Goal: Task Accomplishment & Management: Manage account settings

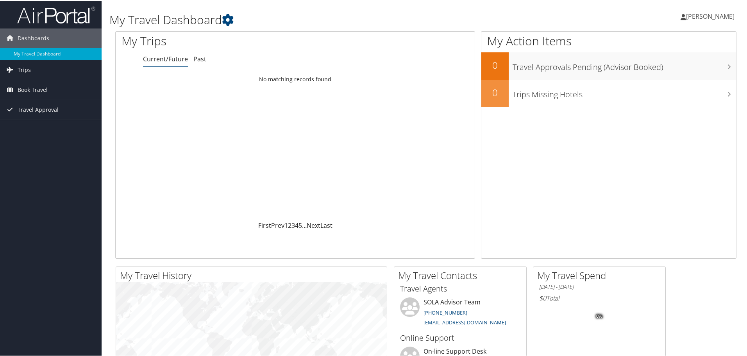
click at [694, 12] on span "[PERSON_NAME]" at bounding box center [710, 15] width 48 height 9
click at [667, 71] on link "View Travel Profile" at bounding box center [689, 69] width 87 height 13
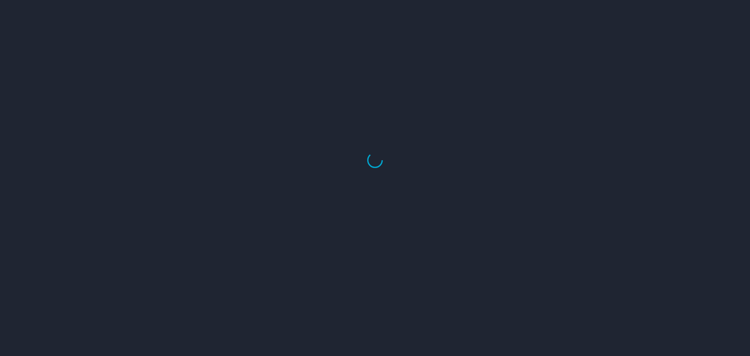
select select "US"
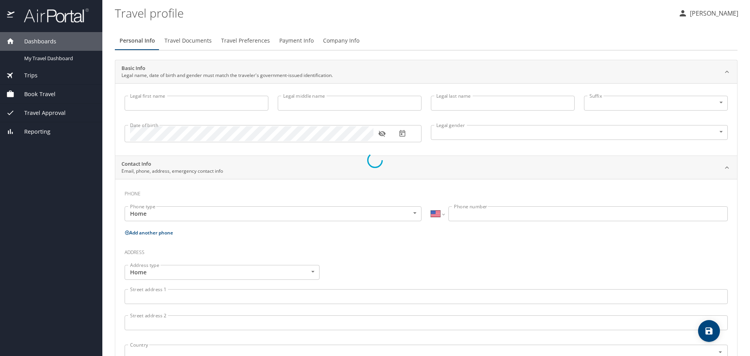
type input "Nancy"
type input "Connors"
type input "Biggio"
type input "Female"
type input "Joseph"
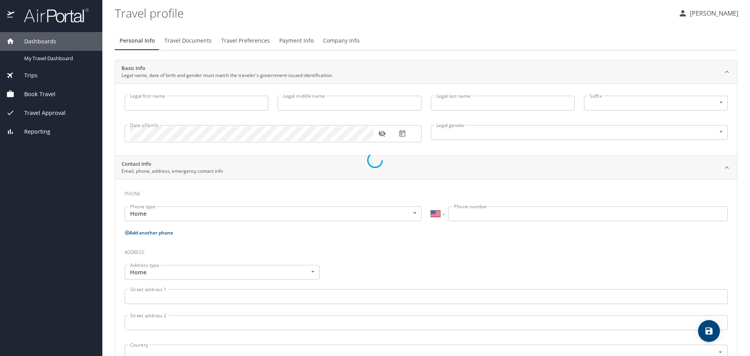
type input "Biggio"
type input "(205) 515-7863"
type input "jrb7863@gmail.com"
select select "US"
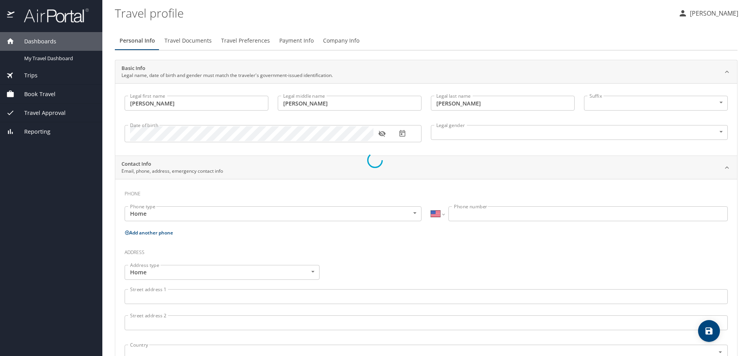
select select "US"
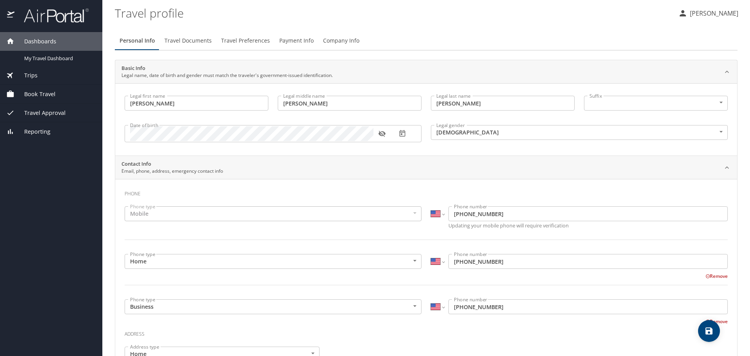
click at [339, 41] on span "Company Info" at bounding box center [341, 41] width 36 height 10
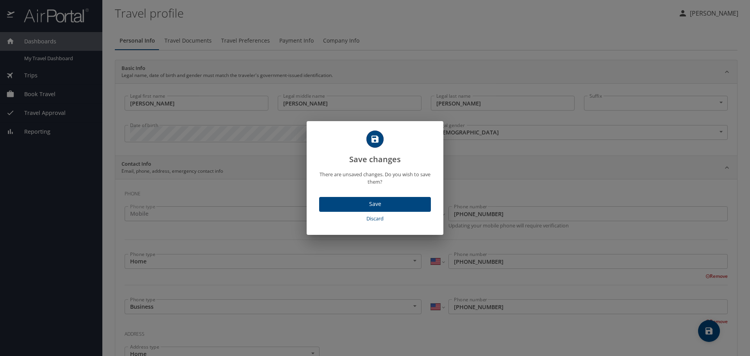
click at [388, 203] on span "Save" at bounding box center [374, 204] width 99 height 10
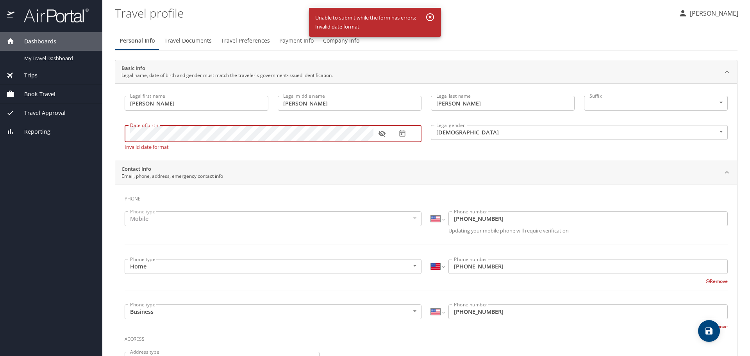
click at [402, 132] on icon "button" at bounding box center [402, 133] width 6 height 7
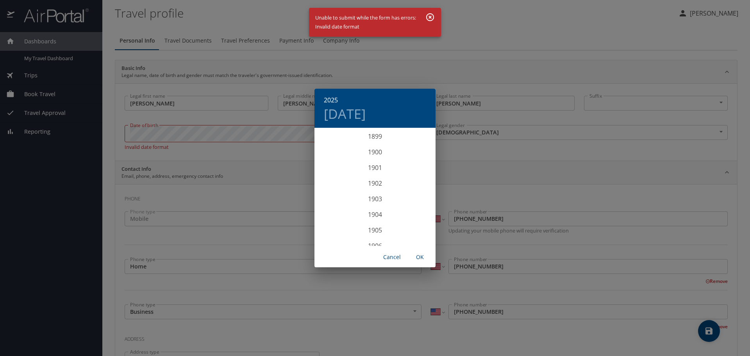
scroll to position [1921, 0]
click at [422, 257] on span "OK" at bounding box center [419, 257] width 19 height 10
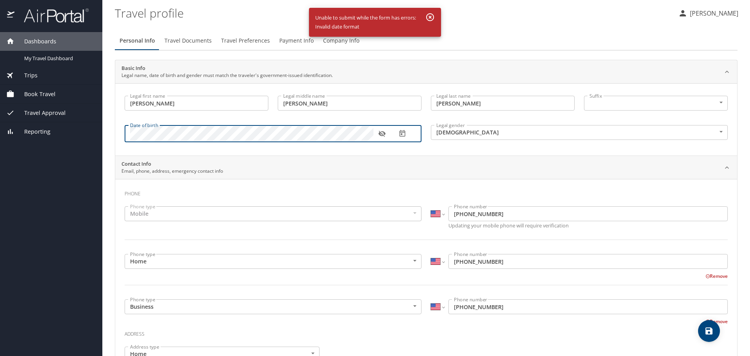
click at [112, 134] on main "Travel profile Nancy Biggio Personal Info Travel Documents Travel Preferences P…" at bounding box center [425, 178] width 647 height 356
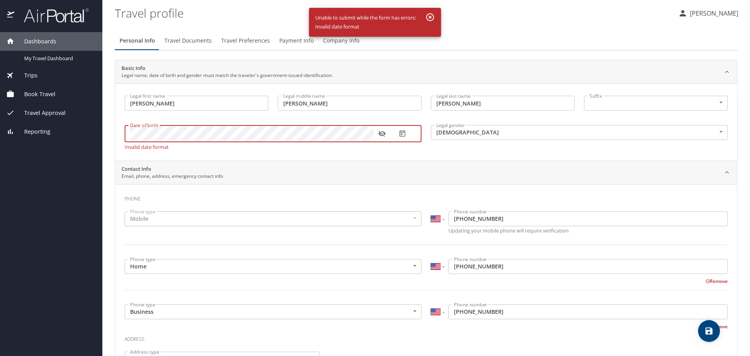
click at [401, 132] on icon "button" at bounding box center [402, 133] width 6 height 7
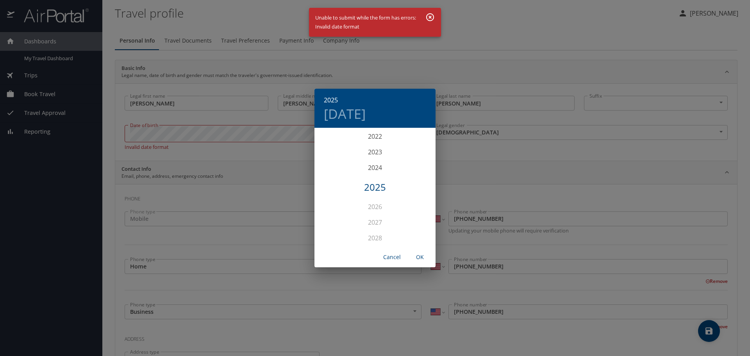
click at [348, 112] on h4 "Wed, Oct 1" at bounding box center [345, 113] width 42 height 16
click at [426, 137] on div "October 2025" at bounding box center [374, 138] width 121 height 19
click at [424, 139] on div "October 2025" at bounding box center [374, 138] width 121 height 19
click at [428, 141] on div "October 2025" at bounding box center [374, 138] width 121 height 19
click at [416, 187] on div "11" at bounding box center [422, 183] width 16 height 14
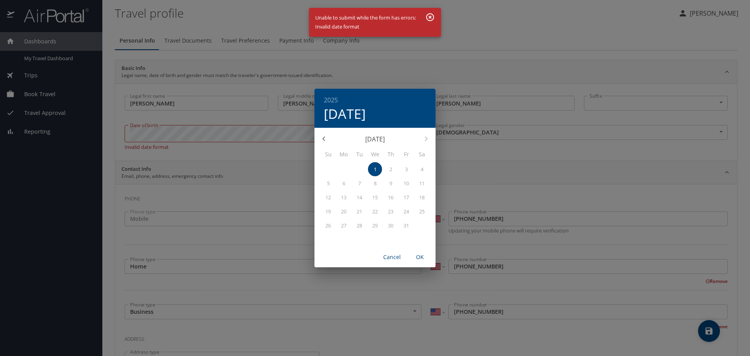
click at [397, 257] on span "Cancel" at bounding box center [391, 257] width 19 height 10
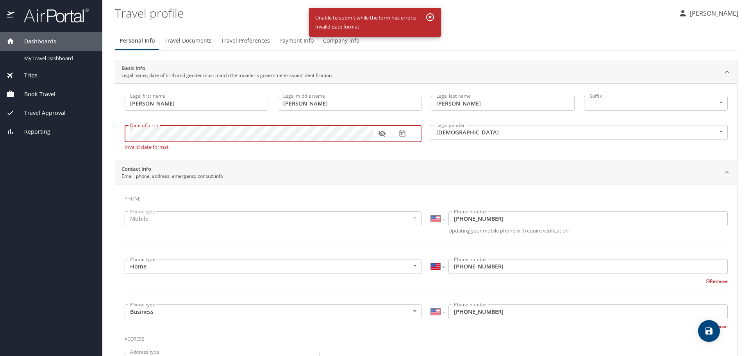
click at [46, 121] on div "Dashboards My Travel Dashboard Trips Current / Future Trips Past Trips Trips Mi…" at bounding box center [375, 178] width 750 height 356
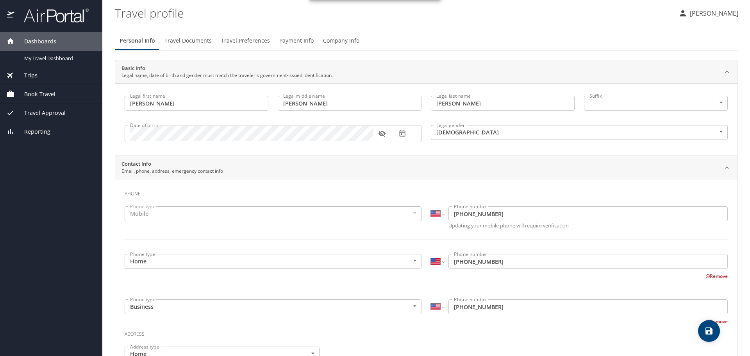
click at [375, 157] on div "Contact Info Email, phone, address, emergency contact info" at bounding box center [426, 167] width 622 height 23
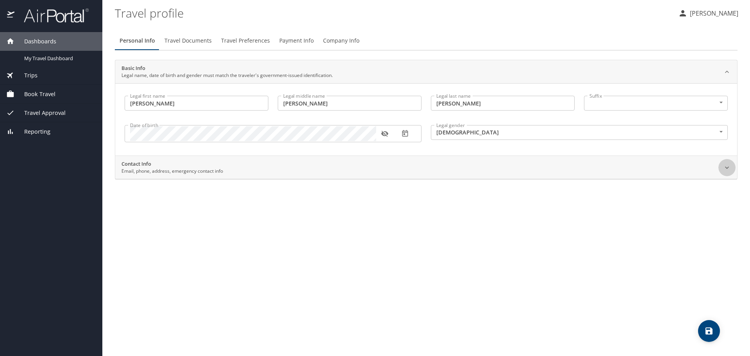
click at [728, 170] on icon at bounding box center [727, 168] width 8 height 8
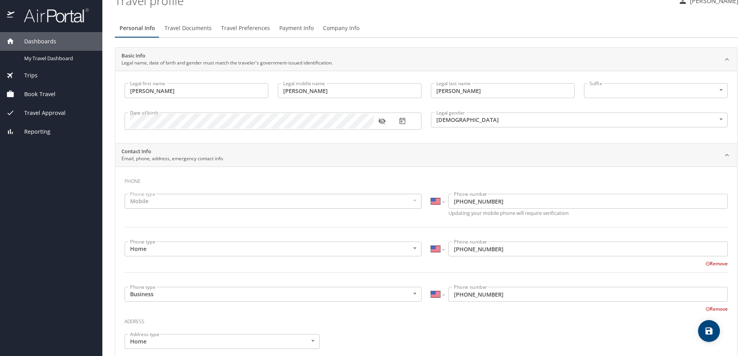
scroll to position [0, 0]
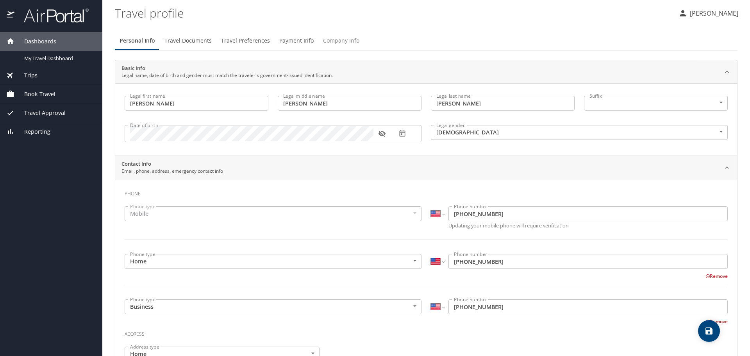
click at [335, 45] on span "Company Info" at bounding box center [341, 41] width 36 height 10
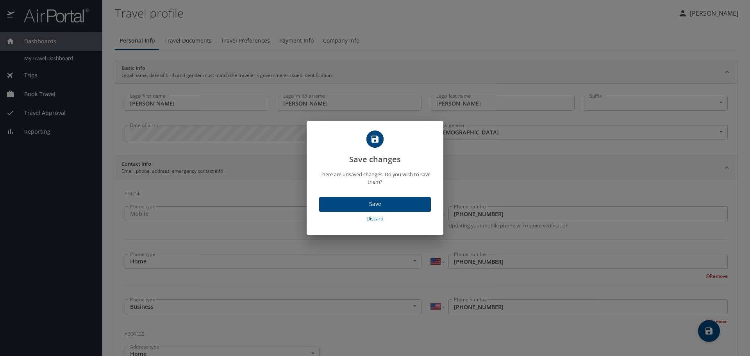
click at [388, 203] on span "Save" at bounding box center [374, 204] width 99 height 10
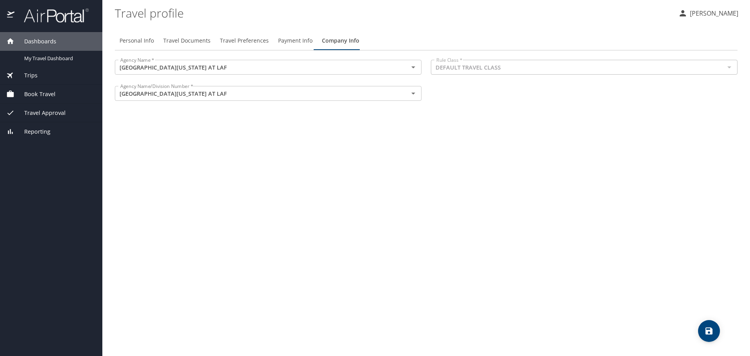
click at [34, 95] on span "Book Travel" at bounding box center [34, 94] width 41 height 9
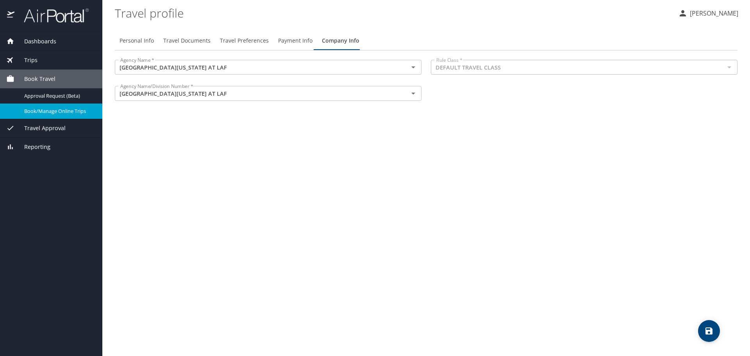
click at [45, 112] on span "Book/Manage Online Trips" at bounding box center [58, 110] width 69 height 7
